Goal: Navigation & Orientation: Find specific page/section

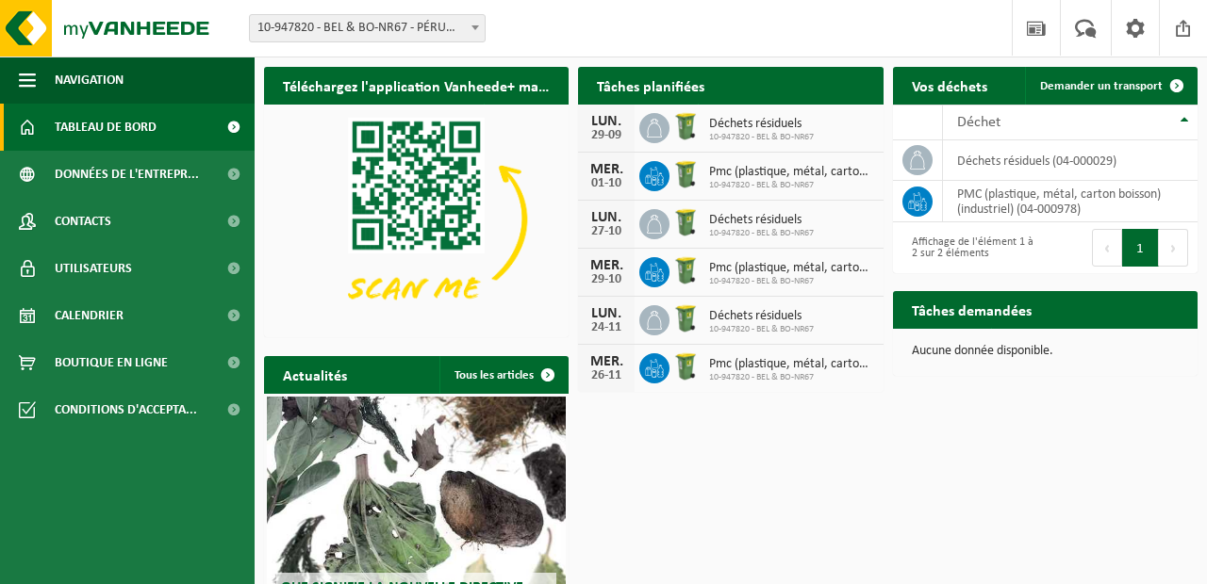
click at [1193, 44] on span at bounding box center [1183, 28] width 28 height 56
